Goal: Transaction & Acquisition: Purchase product/service

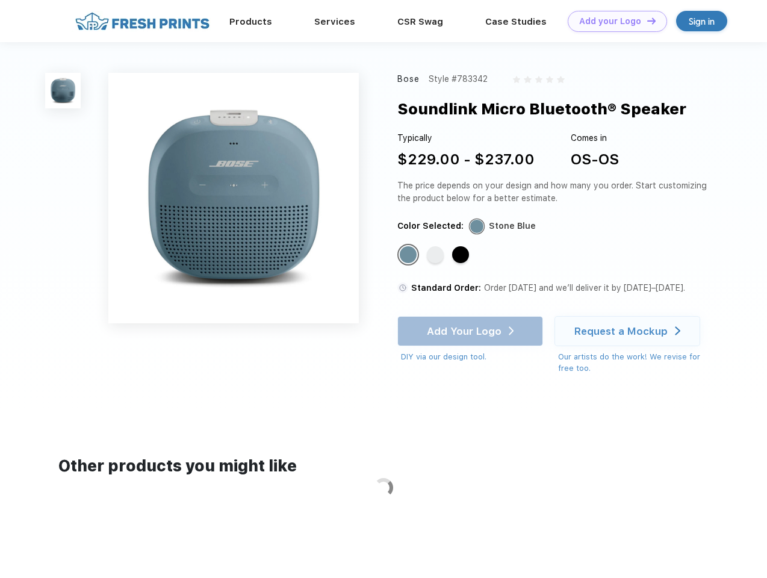
click at [613, 21] on link "Add your Logo Design Tool" at bounding box center [617, 21] width 99 height 21
click at [0, 0] on div "Design Tool" at bounding box center [0, 0] width 0 height 0
click at [646, 20] on link "Add your Logo Design Tool" at bounding box center [617, 21] width 99 height 21
click at [63, 90] on img at bounding box center [63, 91] width 36 height 36
click at [410, 255] on div "Standard Color" at bounding box center [408, 254] width 17 height 17
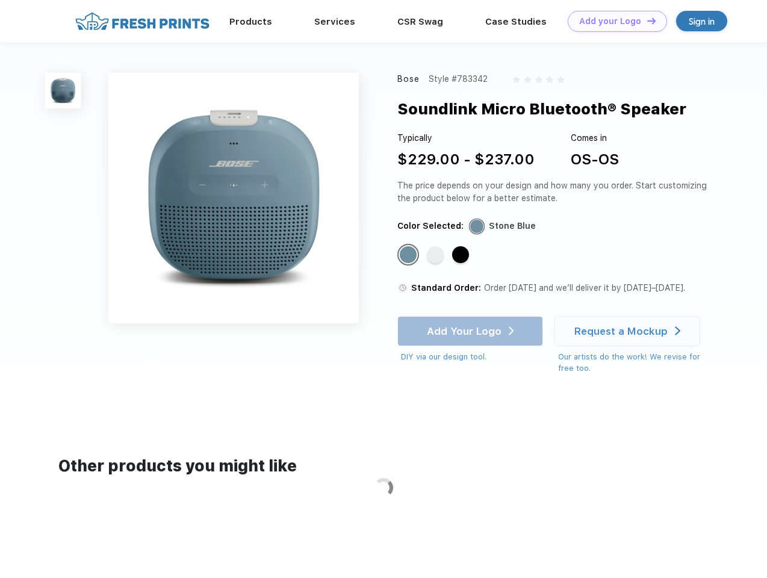
click at [437, 255] on div "Standard Color" at bounding box center [435, 254] width 17 height 17
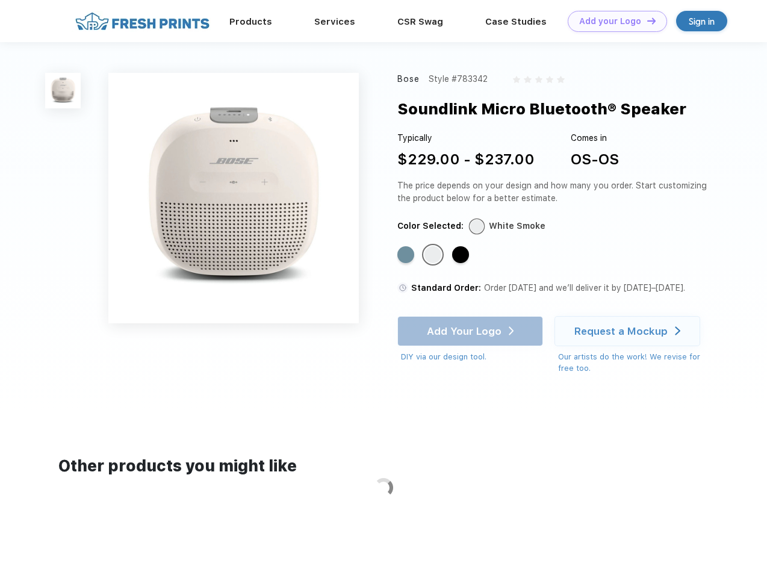
click at [462, 255] on div "Standard Color" at bounding box center [460, 254] width 17 height 17
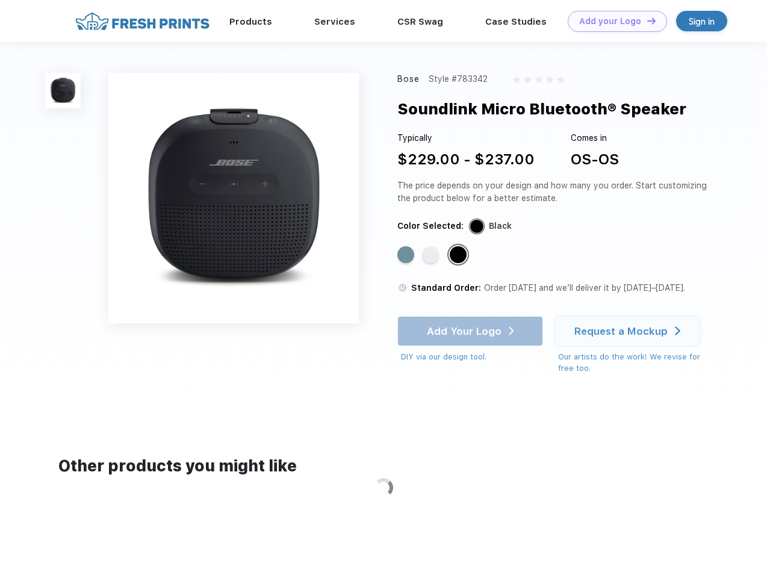
click at [472, 331] on div "Add Your Logo DIY via our design tool. Ah shoot! This product isn't up in our d…" at bounding box center [470, 339] width 146 height 47
click at [629, 331] on div "Request a Mockup" at bounding box center [621, 331] width 93 height 12
